Goal: Navigation & Orientation: Find specific page/section

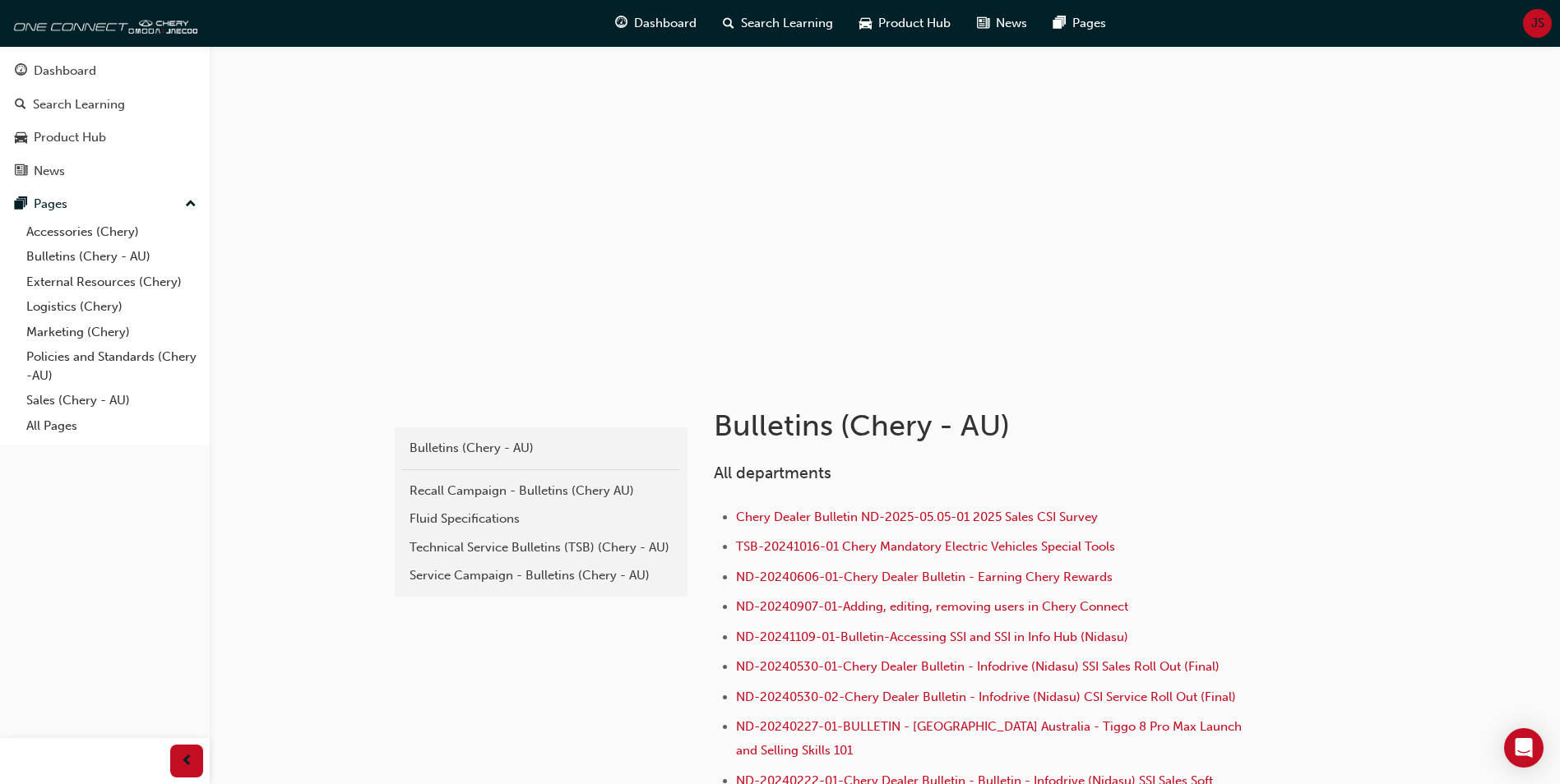
click at [1528, 25] on div "JS" at bounding box center [1537, 23] width 29 height 29
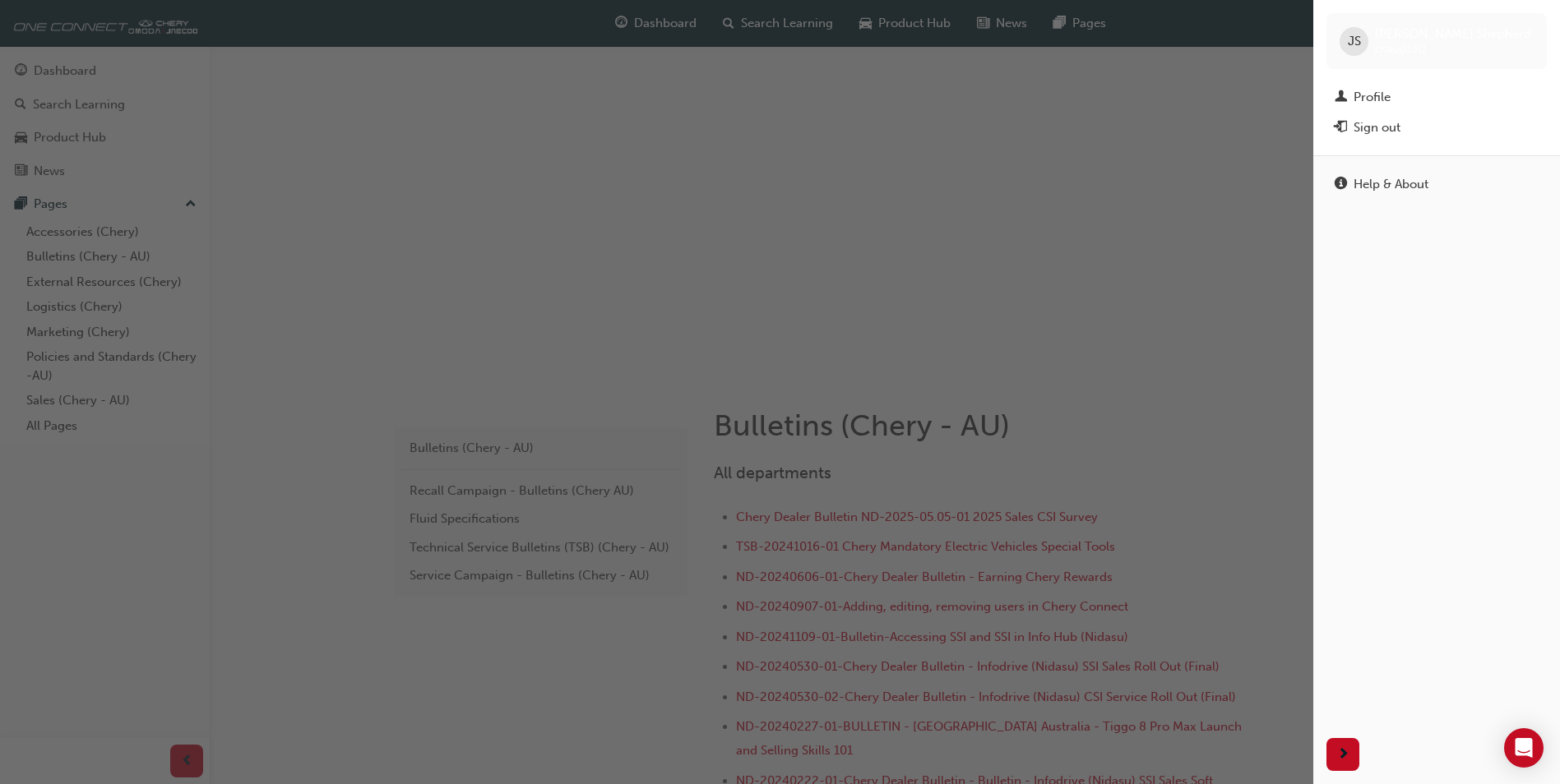
click at [1234, 234] on div "button" at bounding box center [657, 392] width 1313 height 784
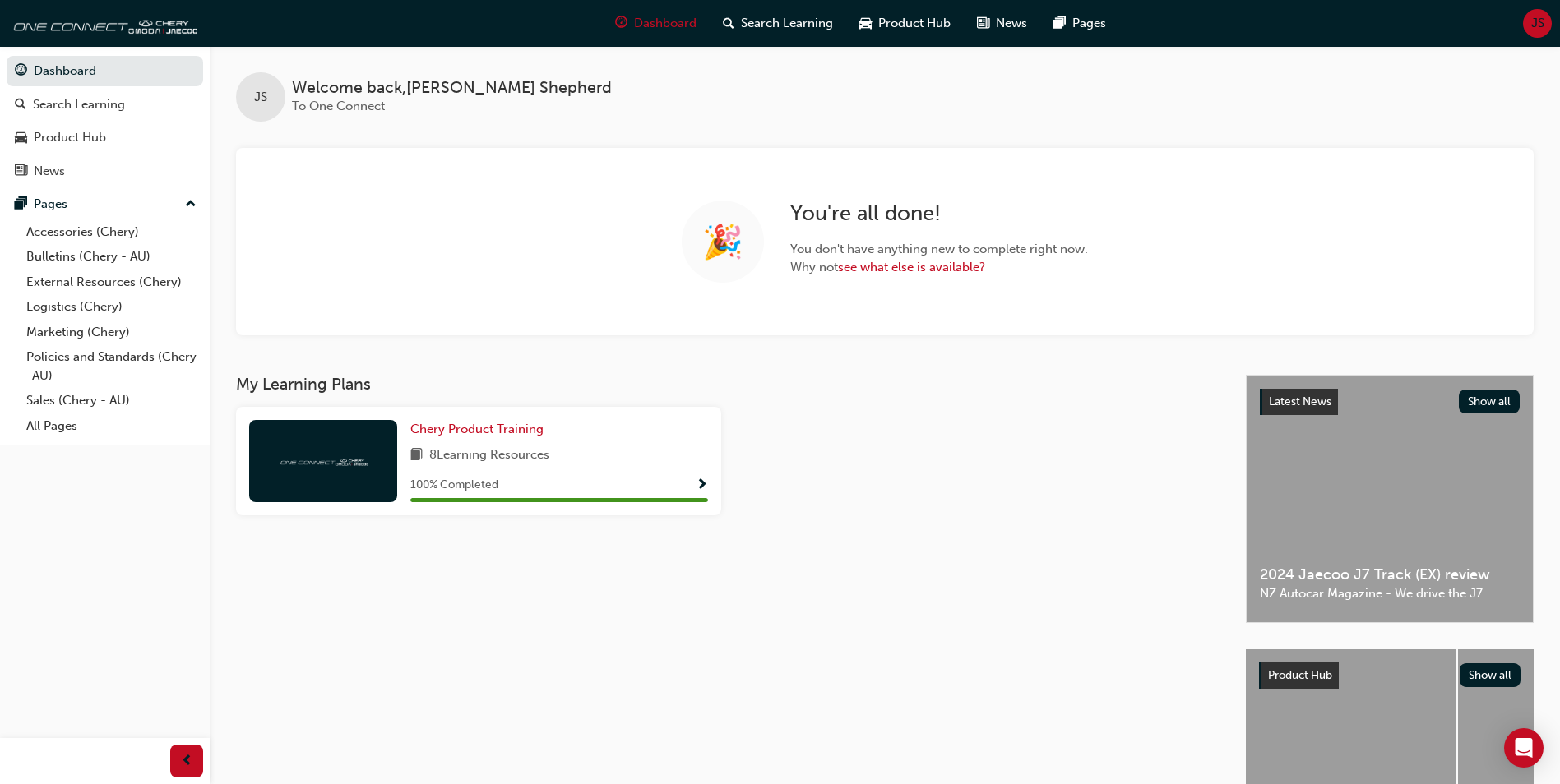
click at [1544, 30] on div "JS" at bounding box center [1537, 23] width 29 height 29
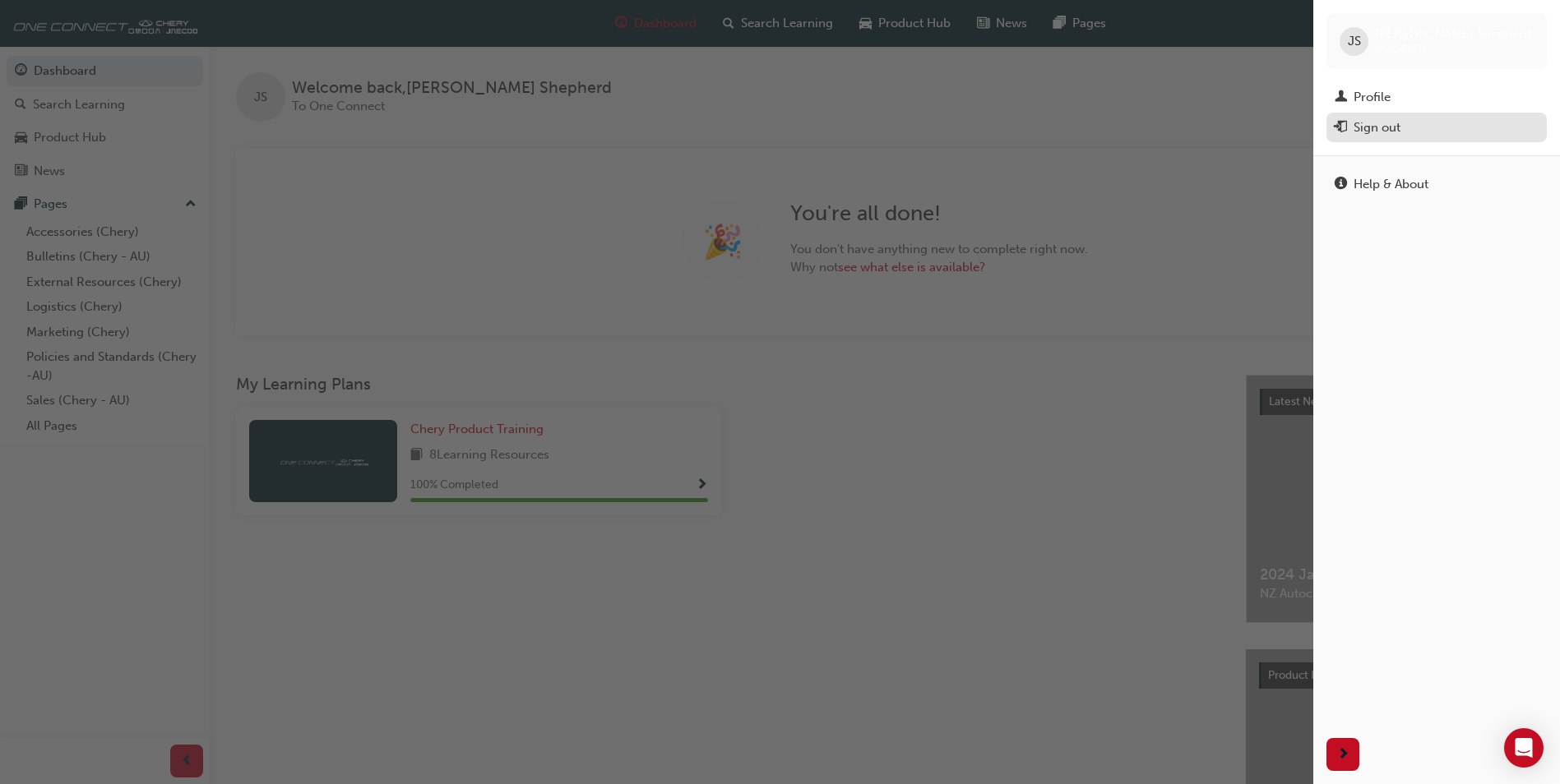
click at [1423, 137] on div "Sign out" at bounding box center [1436, 128] width 204 height 21
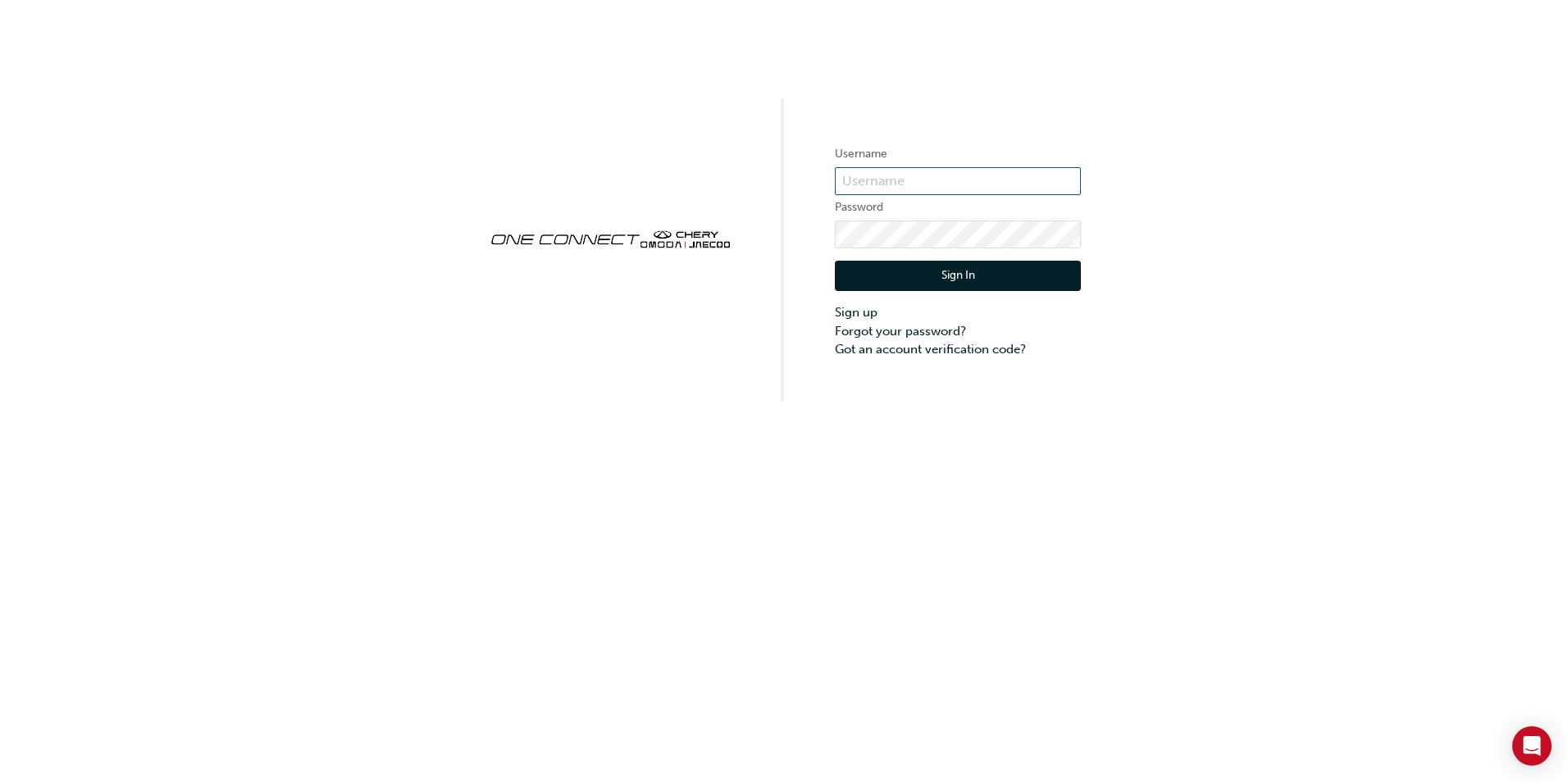
type input "CHAU0130"
click at [939, 184] on input "CHAU0130" at bounding box center [957, 181] width 246 height 28
click at [871, 463] on div "Username CHAU0130 Password Sign In Sign up Forgot your password? Got an account…" at bounding box center [784, 391] width 1568 height 782
click at [958, 267] on button "Sign In" at bounding box center [957, 276] width 246 height 31
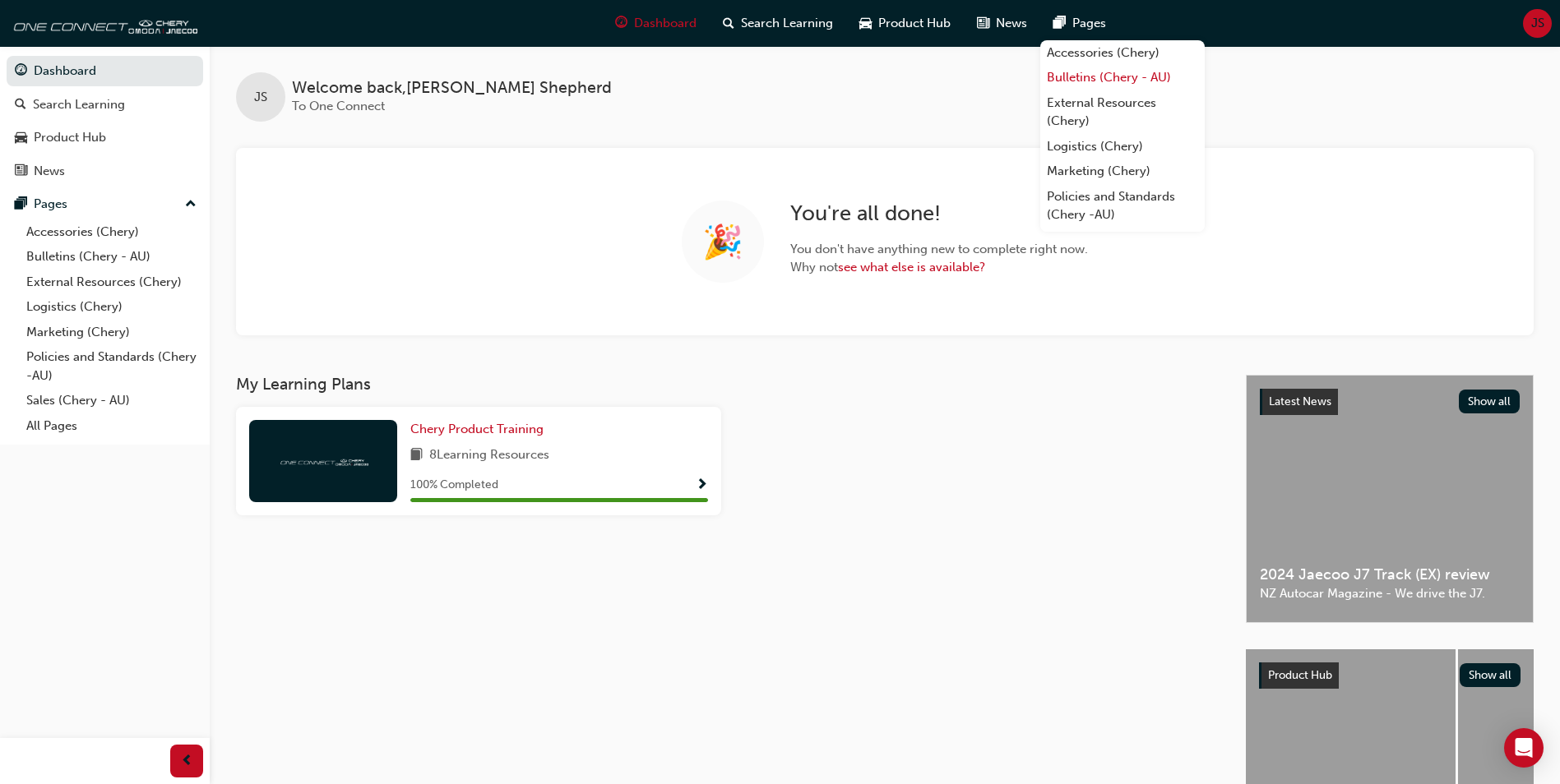
scroll to position [46, 0]
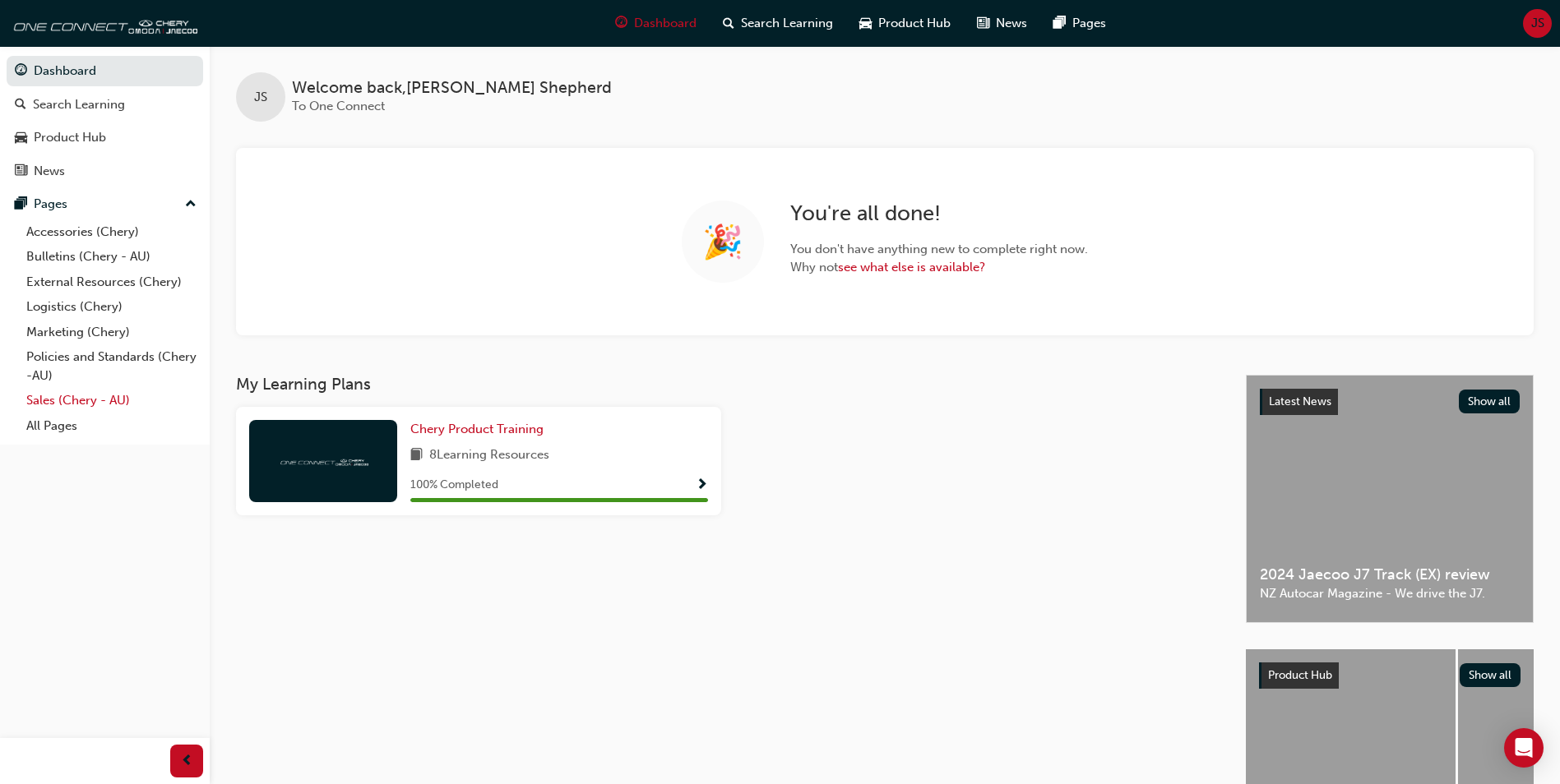
click at [103, 401] on link "Sales (Chery - AU)" at bounding box center [111, 400] width 183 height 25
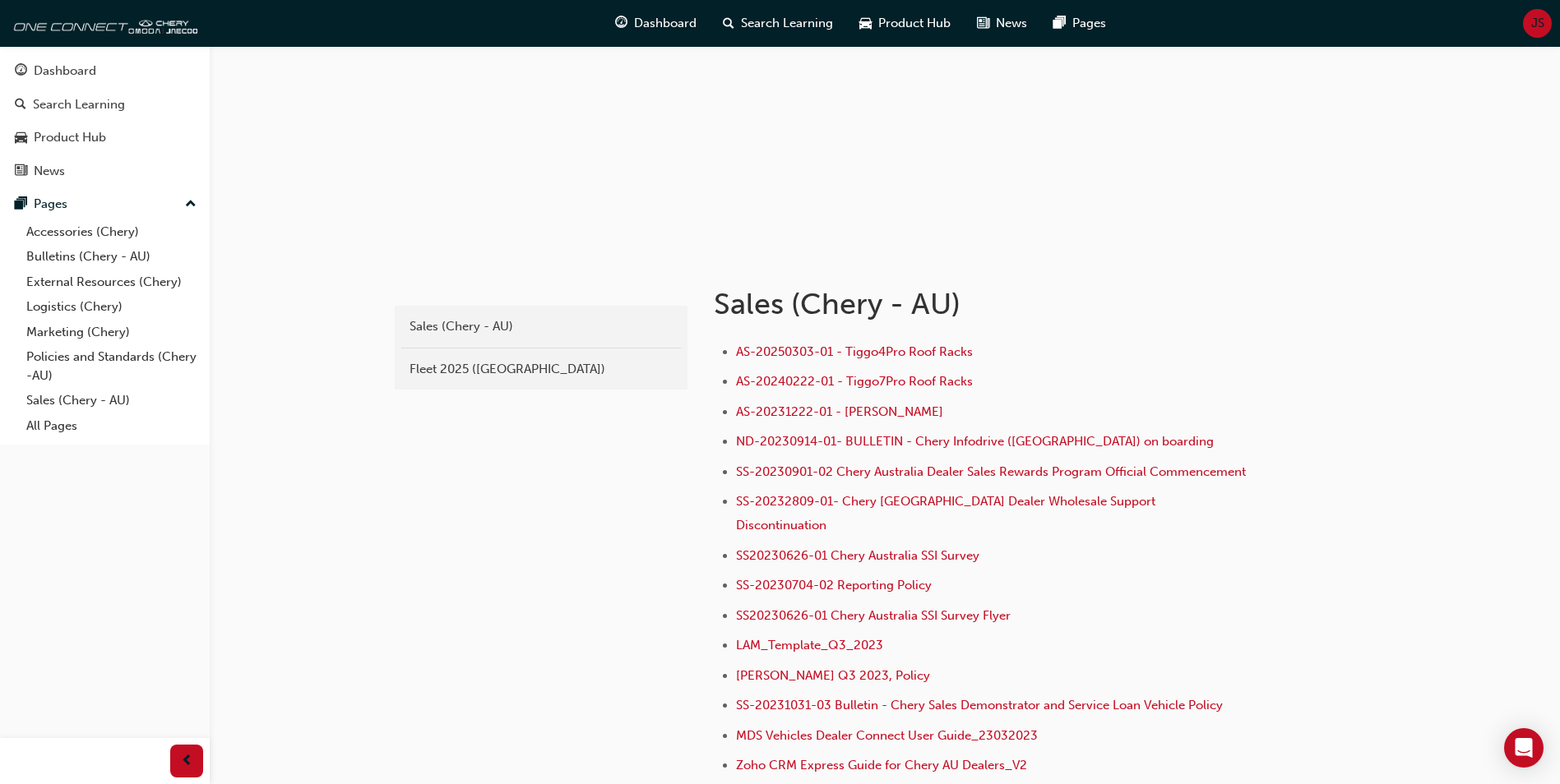
scroll to position [164, 0]
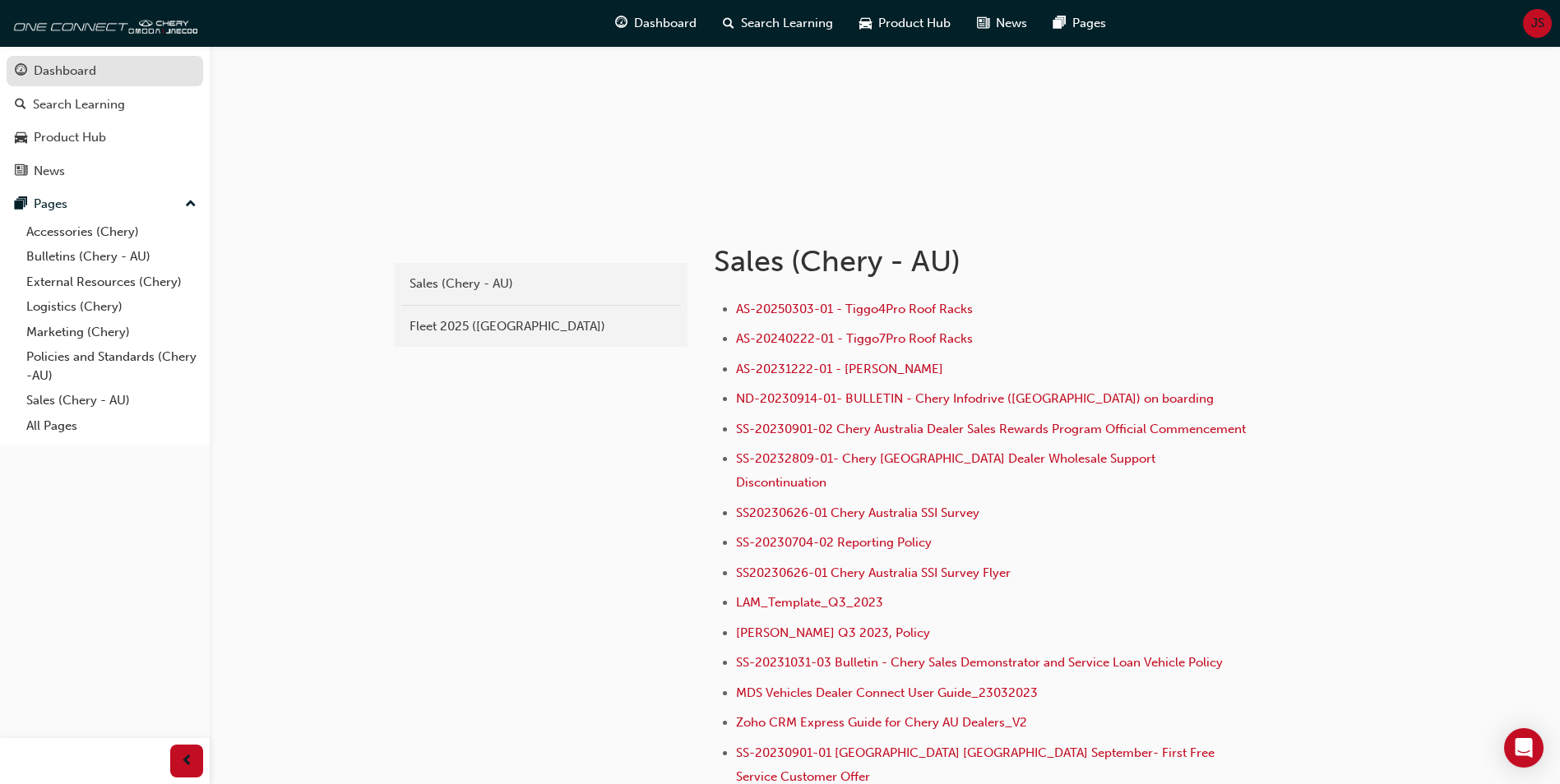
click at [65, 63] on div "Dashboard" at bounding box center [65, 71] width 63 height 19
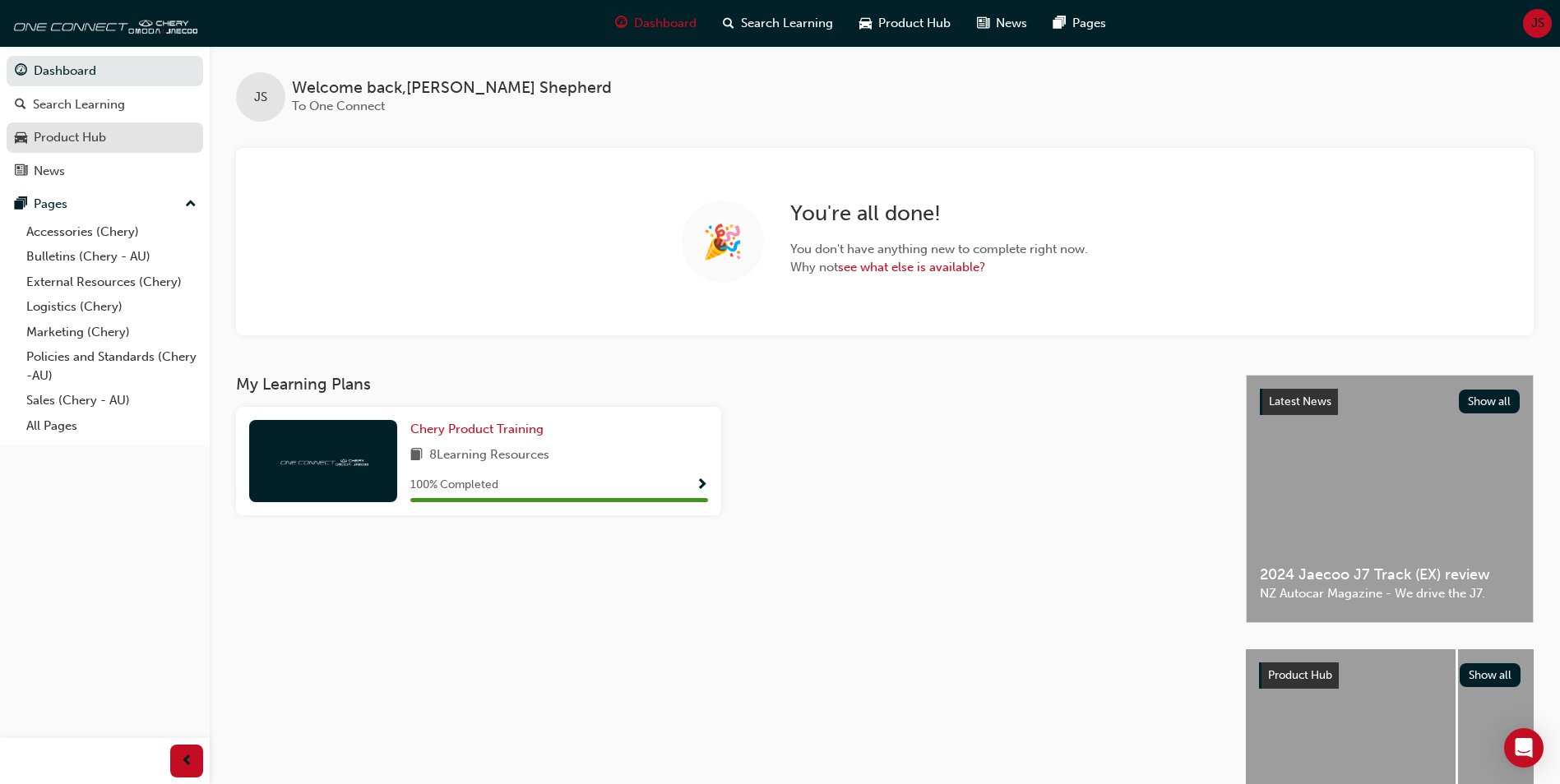
click at [72, 132] on div "Product Hub" at bounding box center [69, 138] width 72 height 19
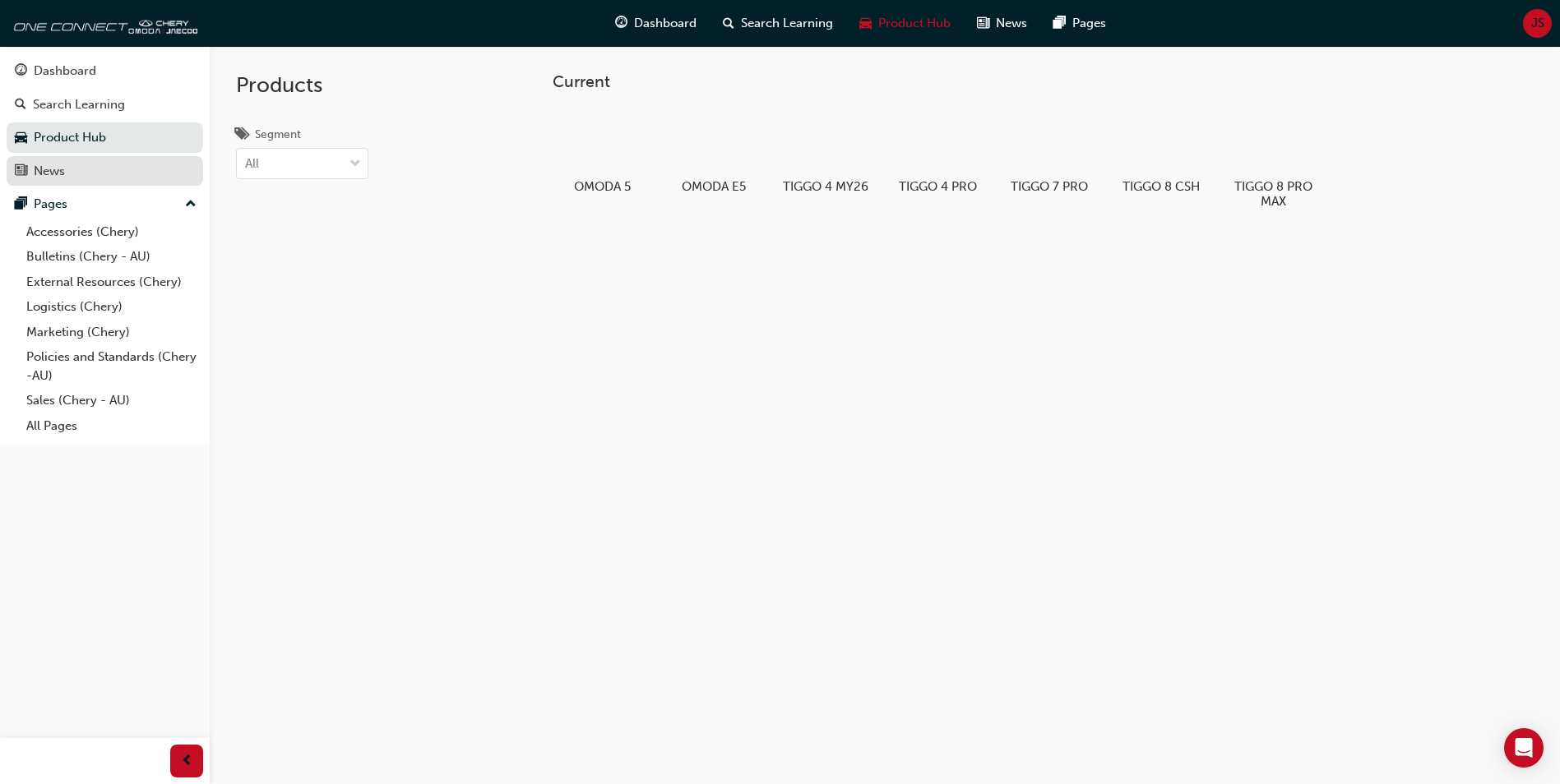
click at [66, 178] on div "News" at bounding box center [105, 172] width 180 height 21
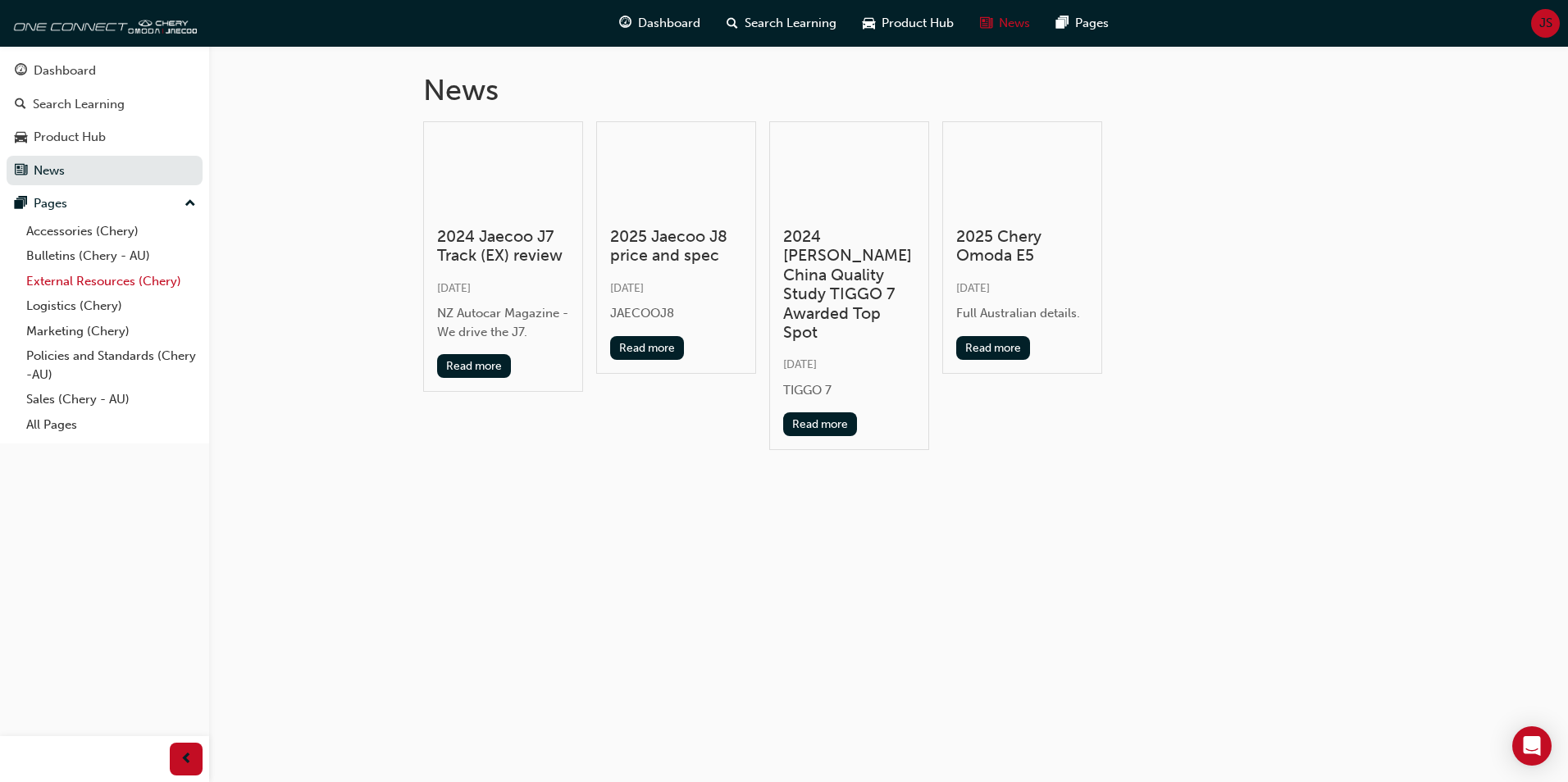
click at [90, 274] on link "External Resources (Chery)" at bounding box center [110, 281] width 182 height 25
